Goal: Book appointment/travel/reservation

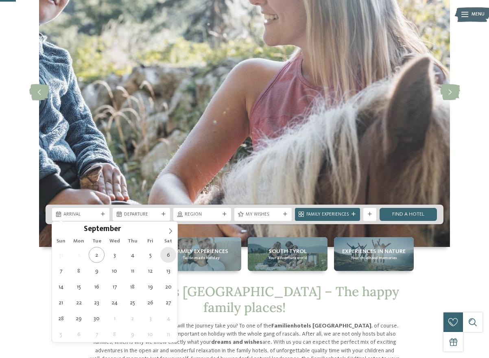
type div "06.09.2025"
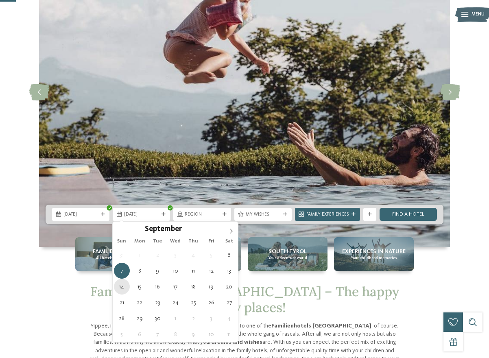
type div "14.09.2025"
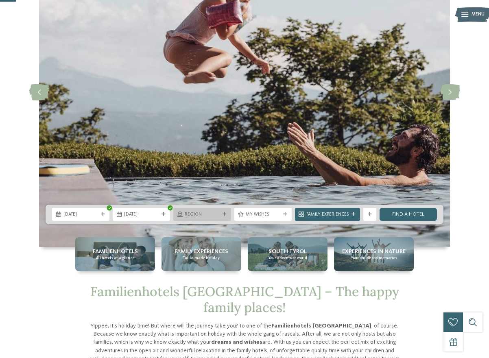
click at [204, 215] on span "Region" at bounding box center [202, 214] width 35 height 7
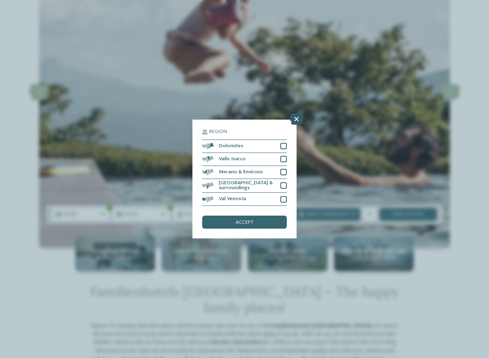
click at [296, 116] on icon at bounding box center [297, 118] width 14 height 11
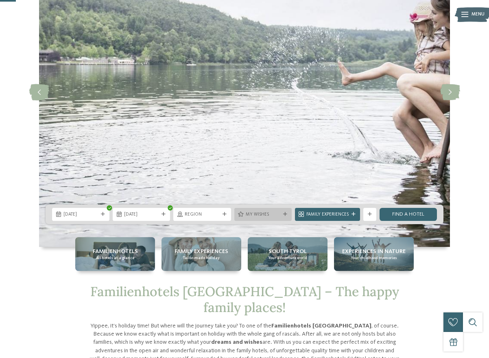
click at [273, 213] on span "My wishes" at bounding box center [263, 214] width 35 height 7
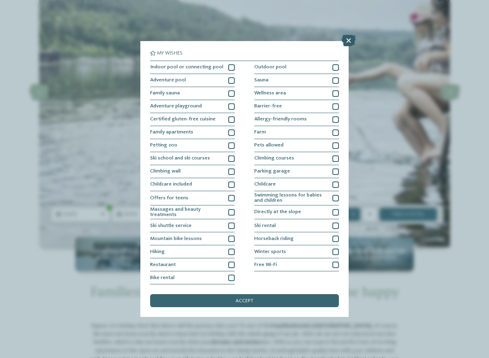
click at [349, 40] on icon at bounding box center [349, 40] width 14 height 11
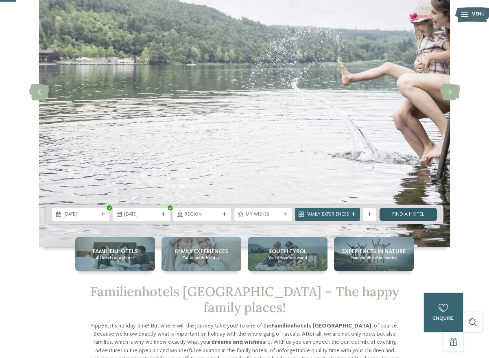
click at [398, 216] on link "Find a hotel" at bounding box center [407, 214] width 57 height 13
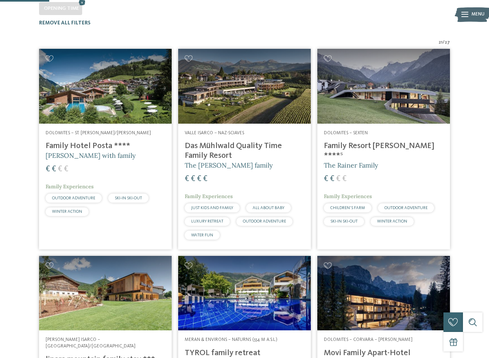
scroll to position [150, 0]
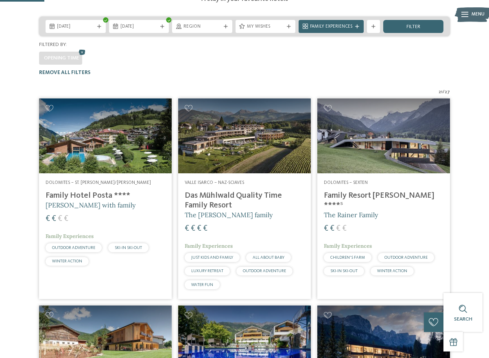
click at [244, 129] on img at bounding box center [244, 135] width 133 height 74
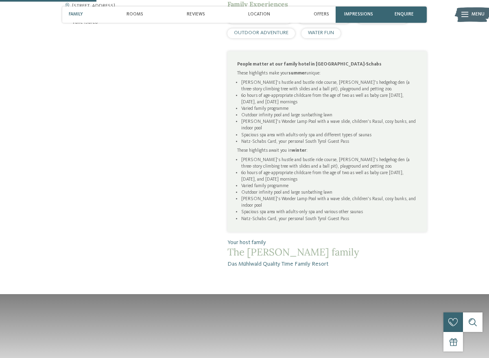
scroll to position [698, 0]
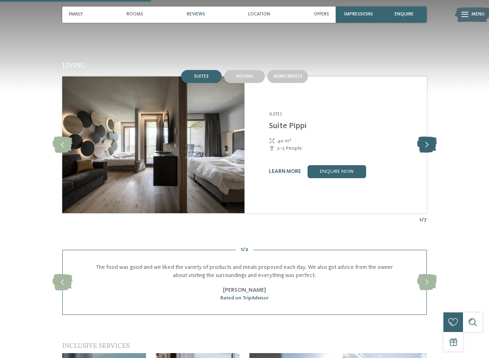
click at [425, 137] on icon at bounding box center [427, 145] width 20 height 16
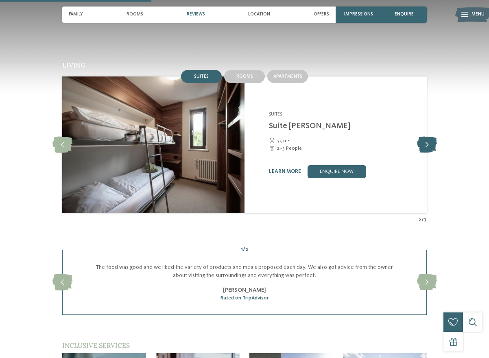
scroll to position [708, 0]
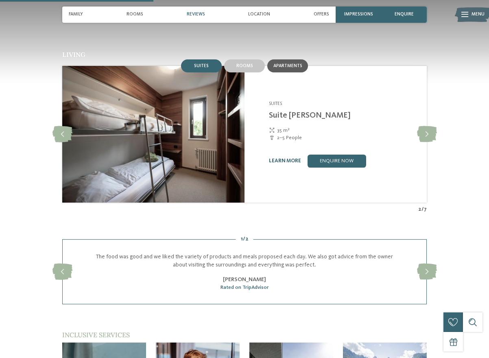
click at [292, 59] on div "Apartments" at bounding box center [287, 65] width 41 height 13
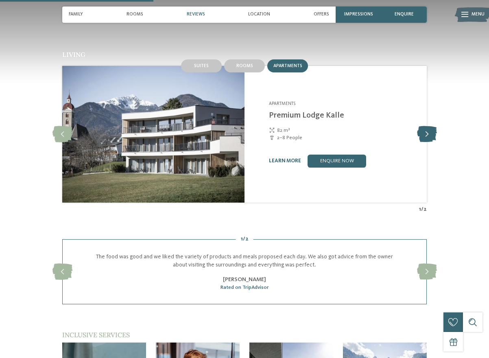
click at [424, 126] on icon at bounding box center [427, 134] width 20 height 16
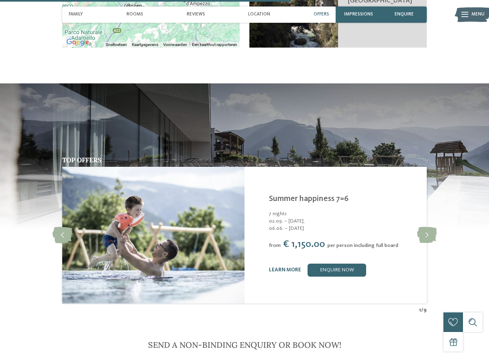
scroll to position [1347, 0]
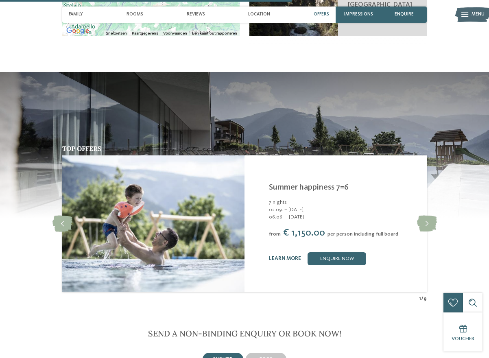
click at [276, 256] on link "learn more" at bounding box center [285, 258] width 32 height 5
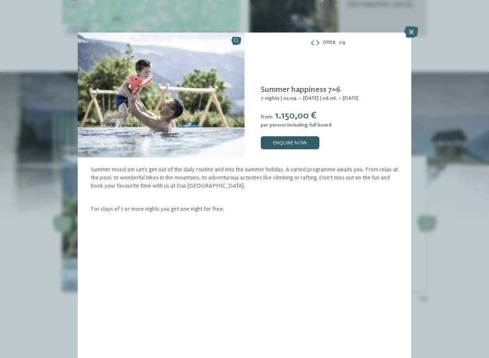
click at [298, 144] on link "enquire now" at bounding box center [290, 142] width 59 height 13
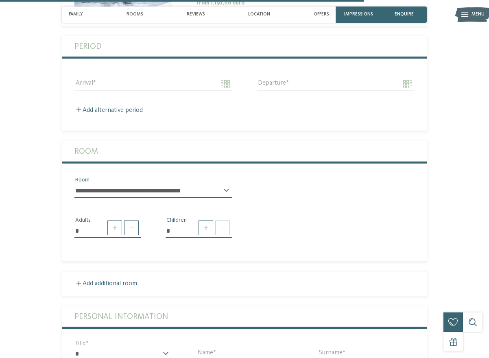
scroll to position [1797, 0]
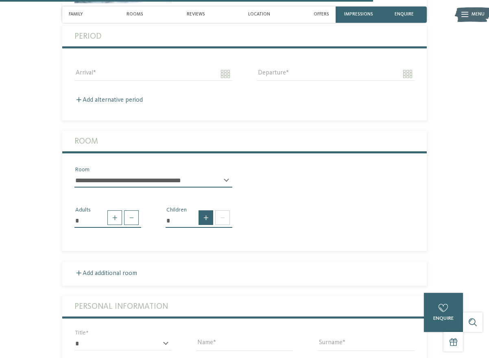
click at [205, 210] on span at bounding box center [205, 217] width 15 height 15
type input "*"
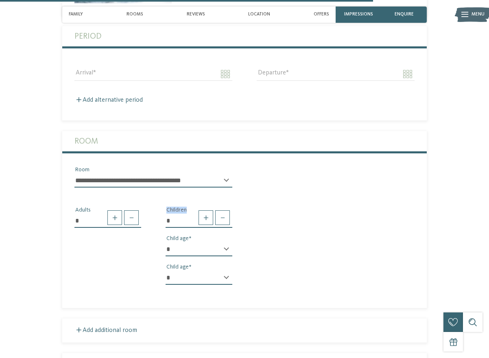
click at [229, 242] on select "* * * * * * * * * * * ** ** ** ** ** ** ** **" at bounding box center [198, 249] width 67 height 14
select select "*"
click at [165, 242] on select "* * * * * * * * * * * ** ** ** ** ** ** ** **" at bounding box center [198, 249] width 67 height 14
click at [224, 271] on select "* * * * * * * * * * * ** ** ** ** ** ** ** **" at bounding box center [198, 278] width 67 height 14
select select "*"
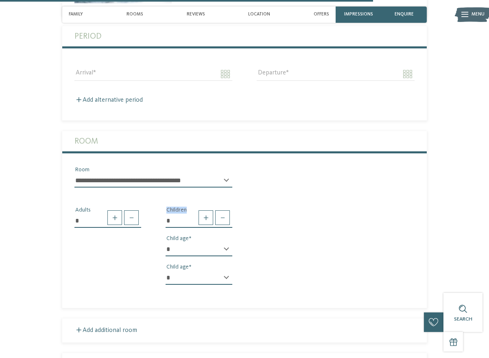
click at [165, 271] on select "* * * * * * * * * * * ** ** ** ** ** ** ** **" at bounding box center [198, 278] width 67 height 14
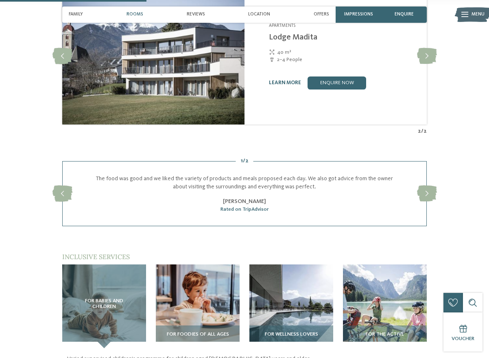
scroll to position [689, 0]
